Goal: Transaction & Acquisition: Purchase product/service

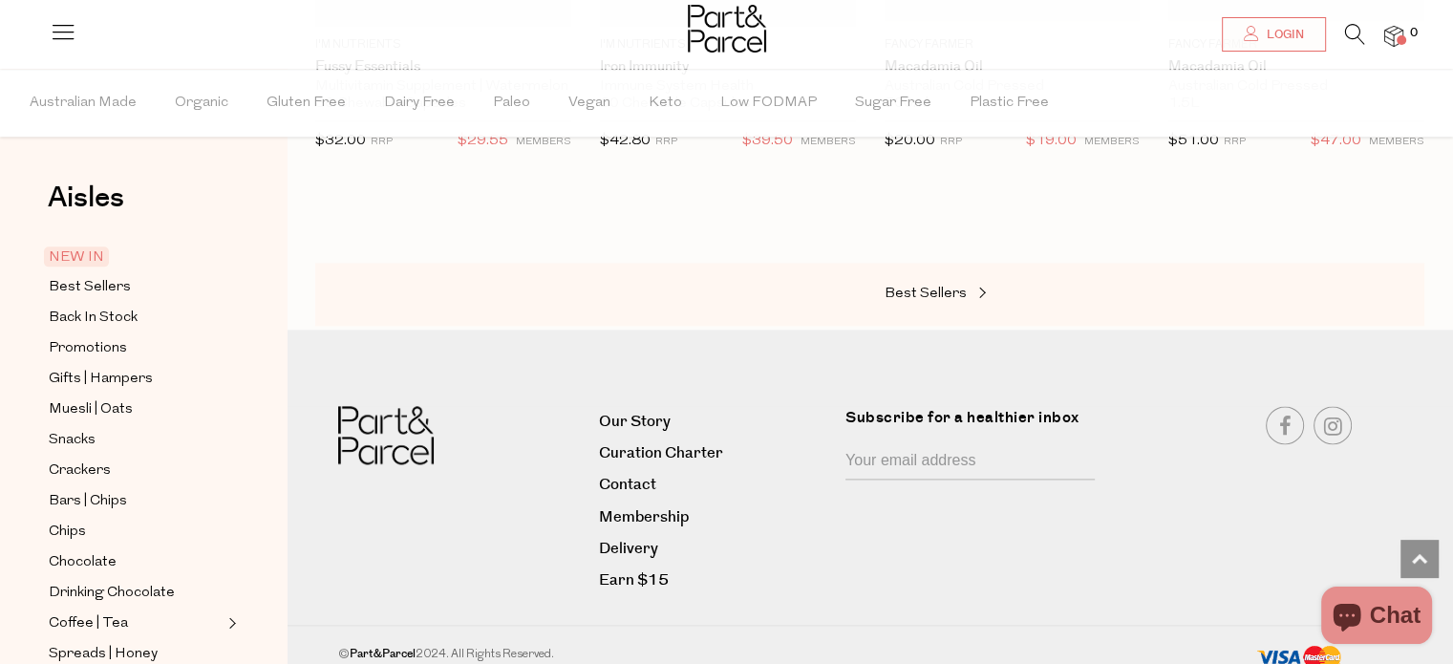
scroll to position [2415, 0]
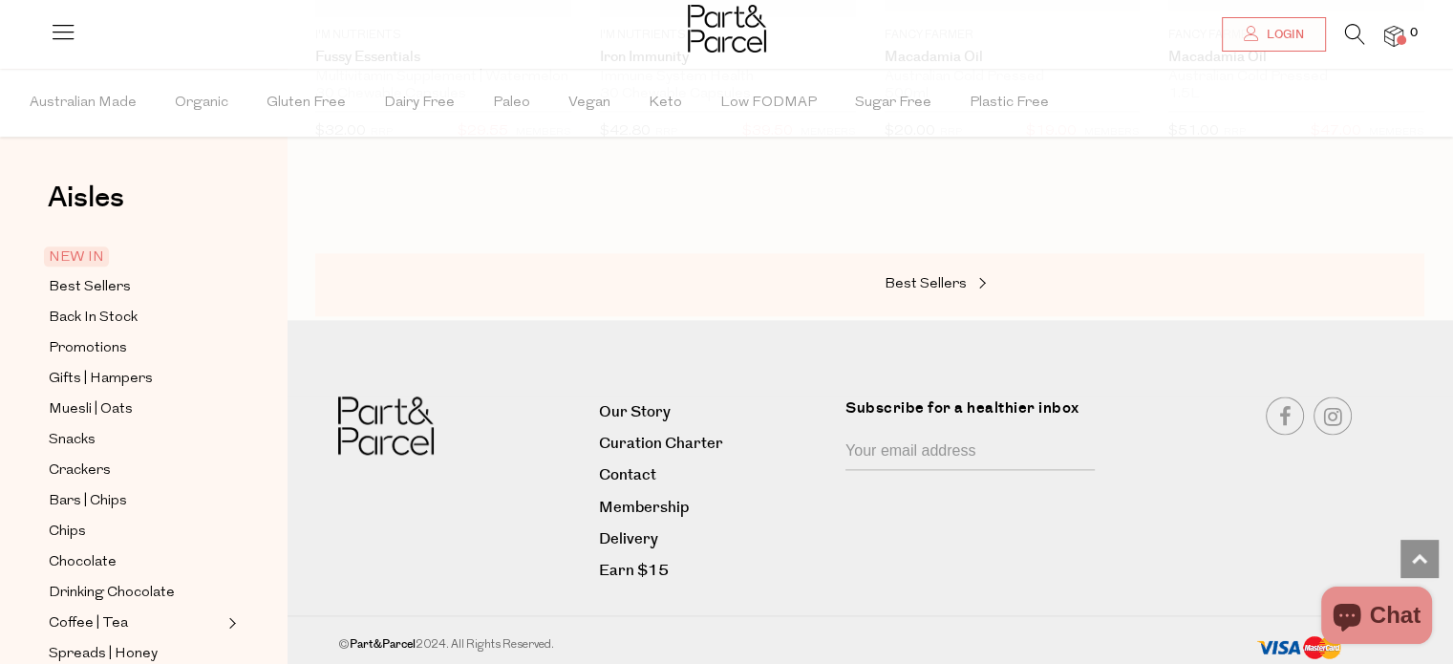
click at [1352, 26] on icon at bounding box center [1355, 34] width 20 height 21
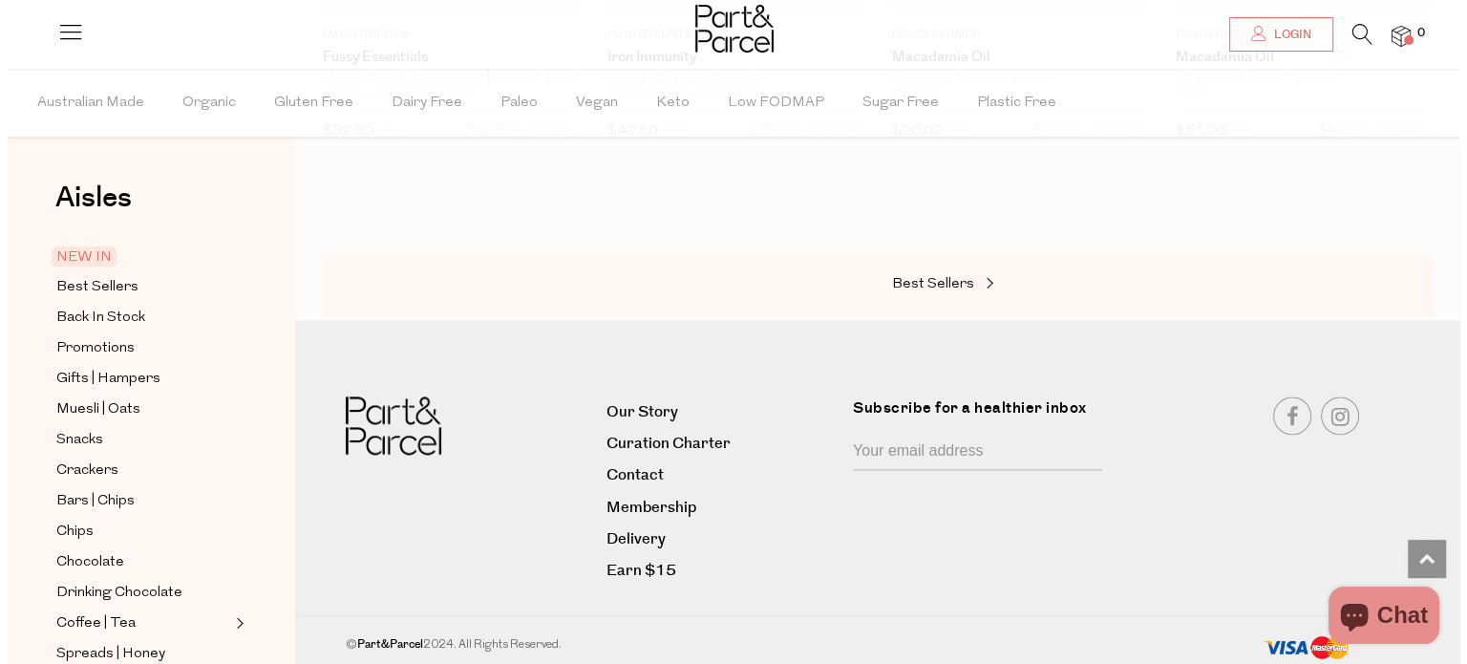
scroll to position [2432, 0]
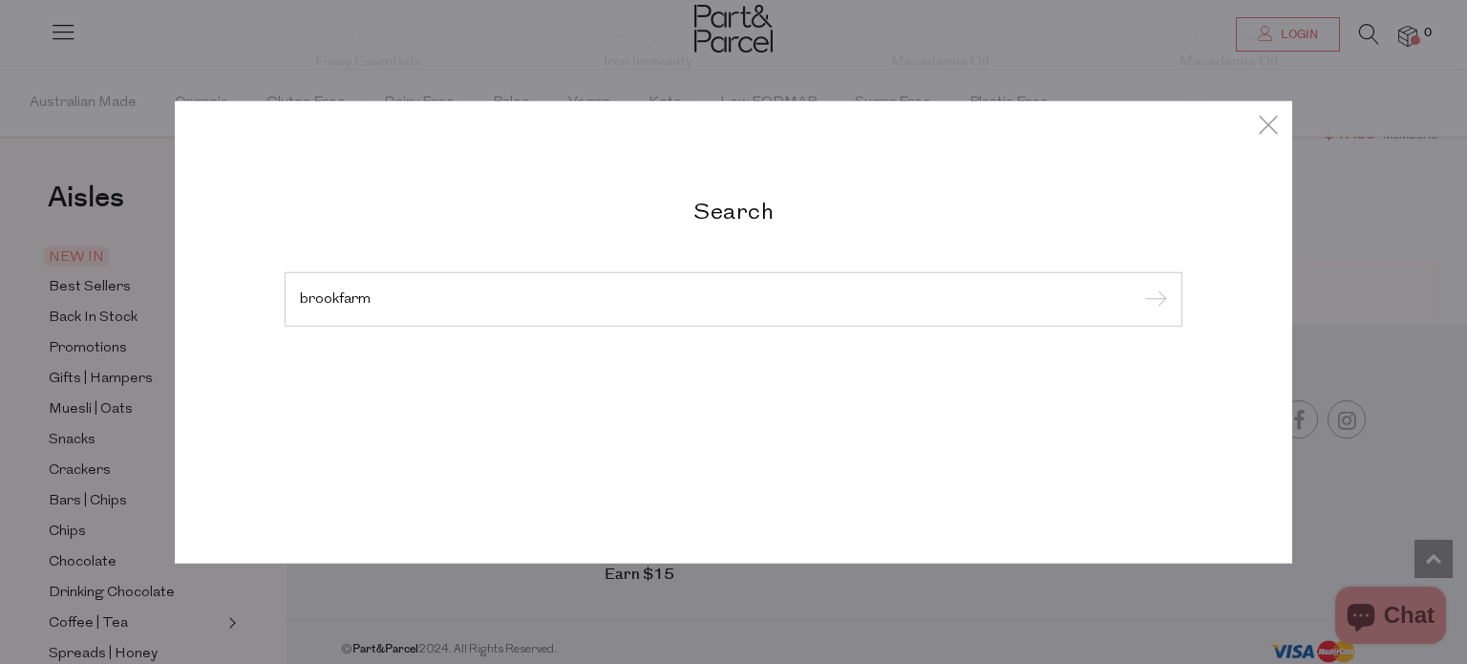
type input "brookfarm"
click at [1138, 286] on input "submit" at bounding box center [1152, 300] width 29 height 29
